Goal: Transaction & Acquisition: Purchase product/service

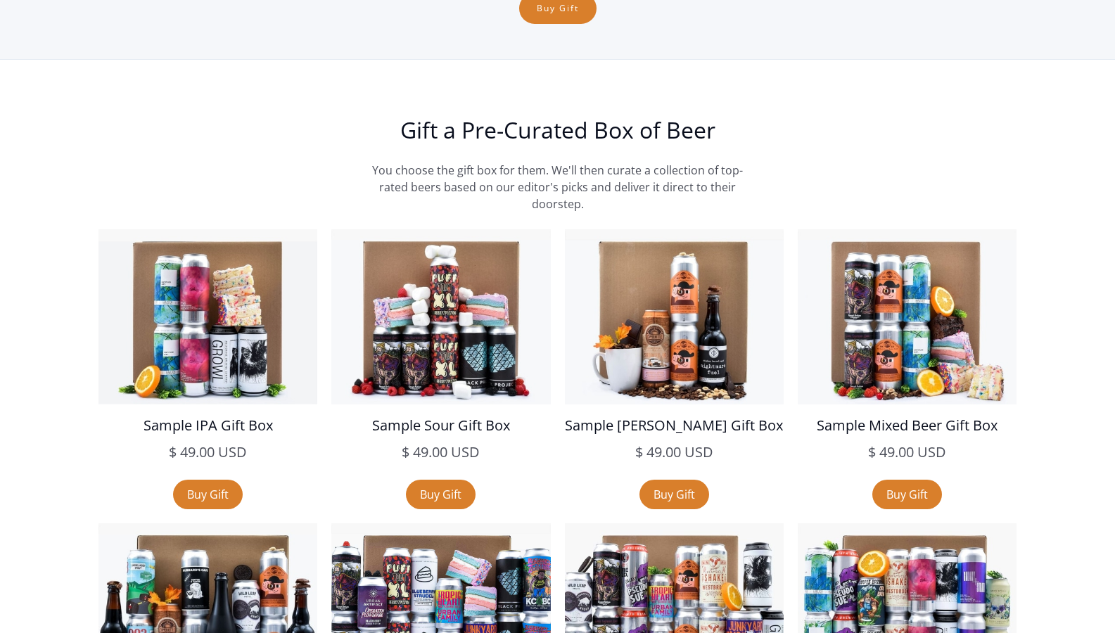
scroll to position [2348, 0]
